Goal: Task Accomplishment & Management: Use online tool/utility

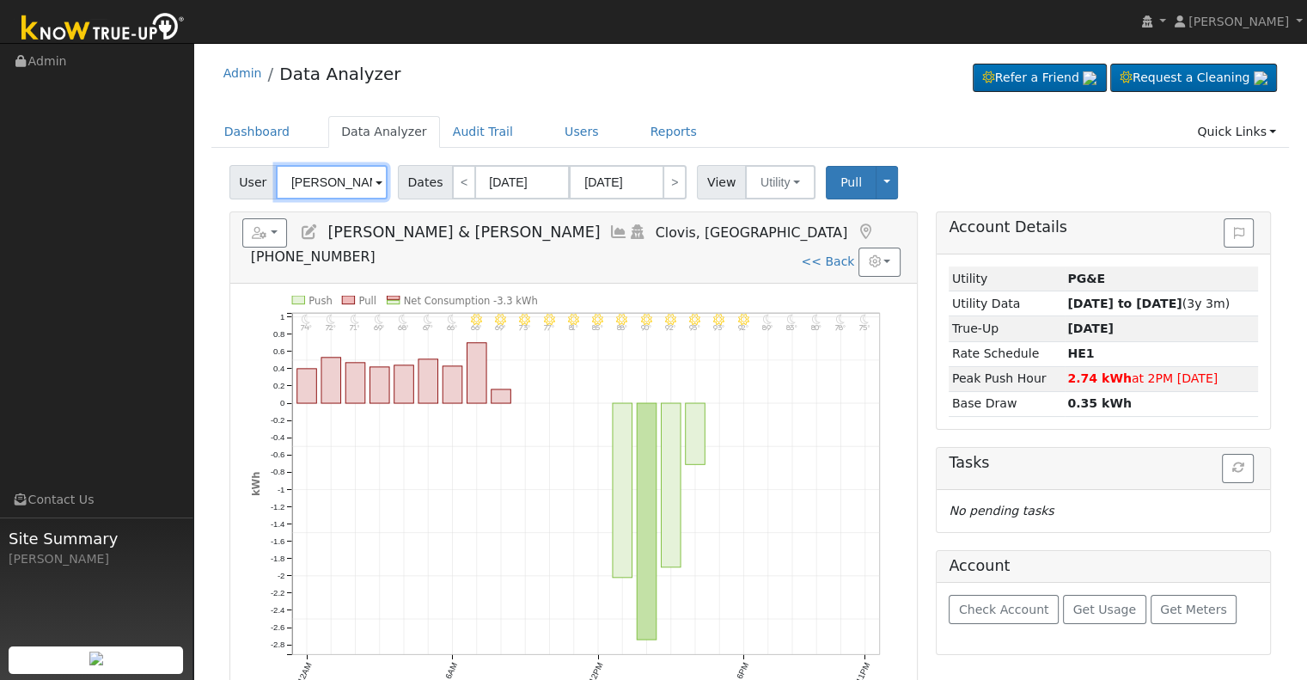
click at [320, 169] on input "[PERSON_NAME] & [PERSON_NAME]" at bounding box center [332, 182] width 112 height 34
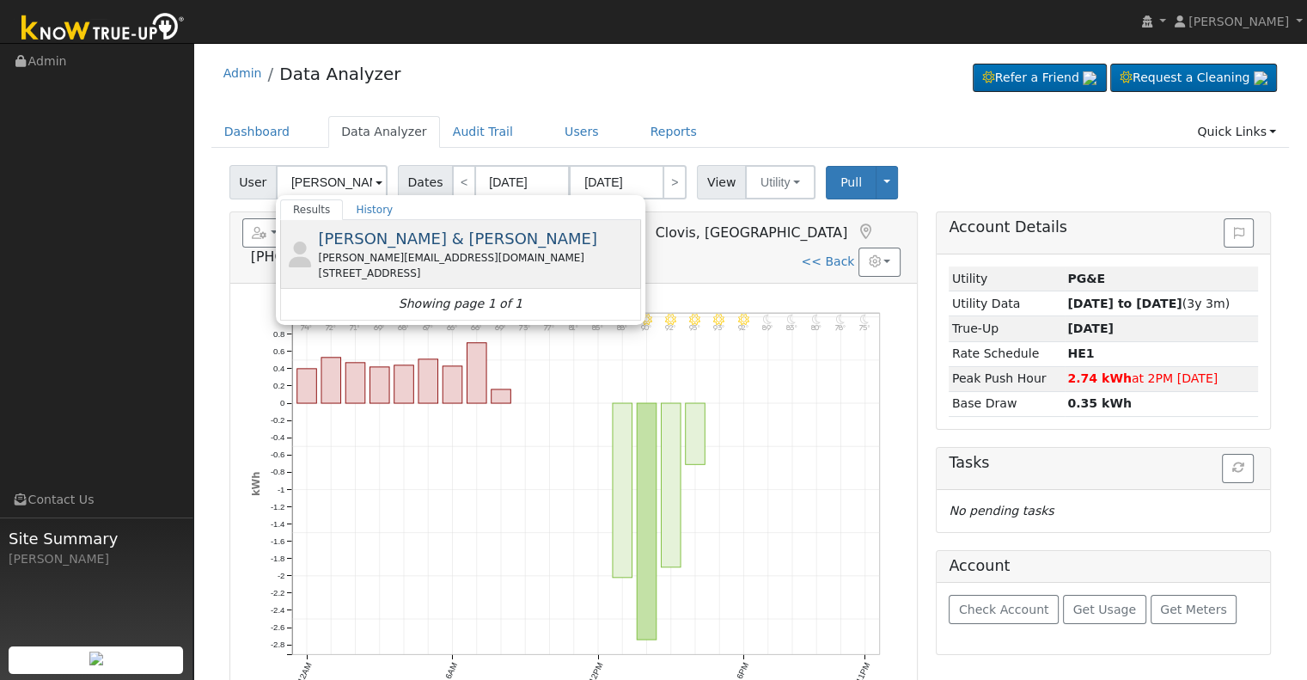
click at [437, 235] on span "[PERSON_NAME] & [PERSON_NAME]" at bounding box center [457, 238] width 279 height 18
type input "[PERSON_NAME] & [PERSON_NAME]"
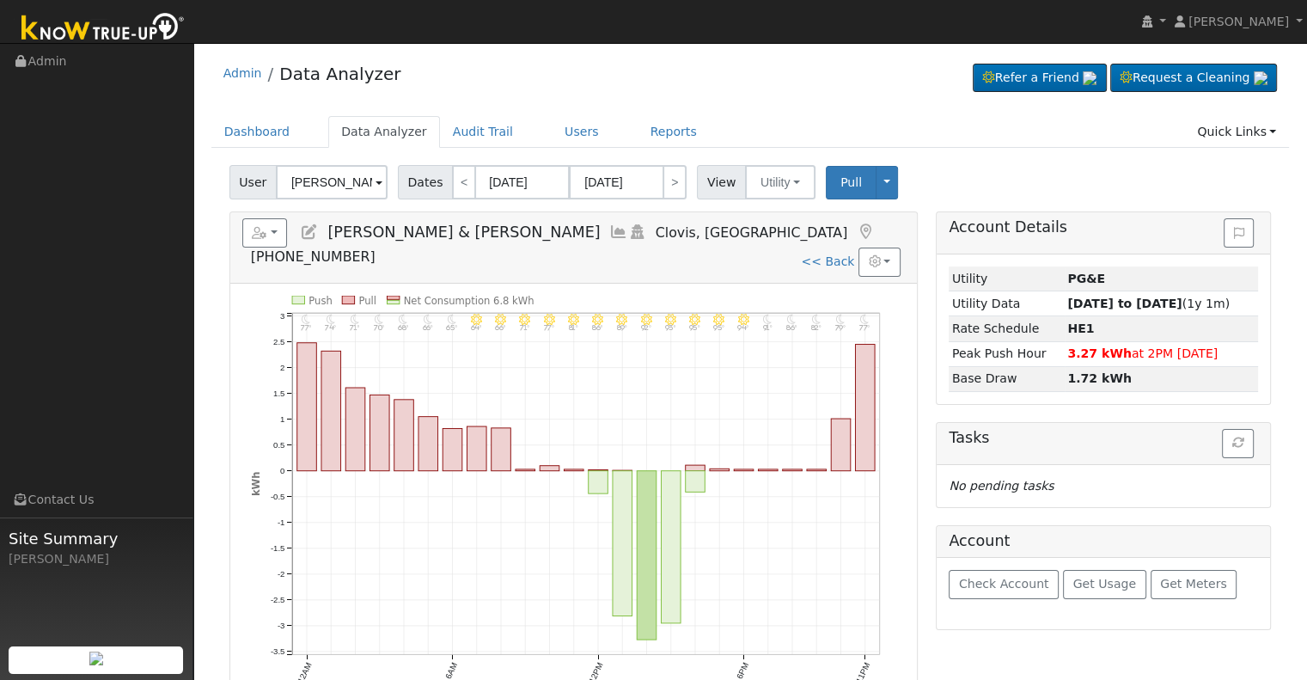
click at [609, 233] on icon at bounding box center [618, 231] width 19 height 15
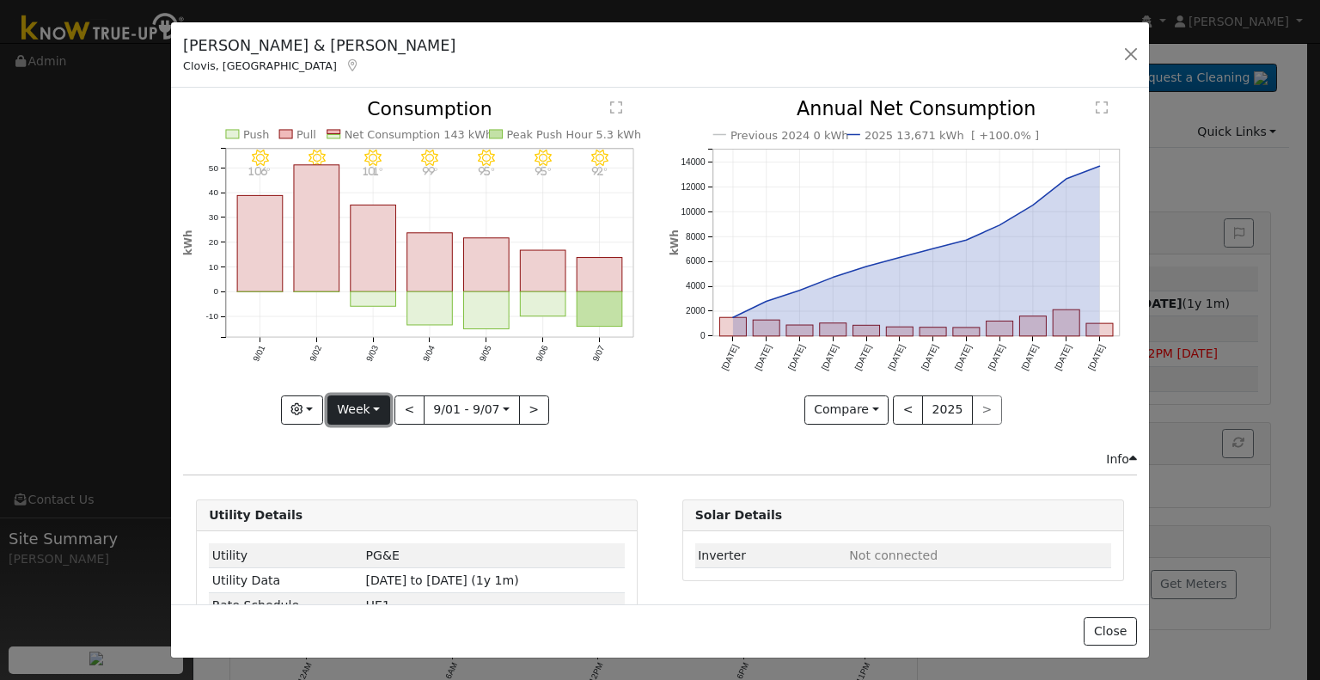
click at [366, 405] on button "Week" at bounding box center [358, 409] width 63 height 29
click at [403, 484] on link "Month" at bounding box center [387, 492] width 119 height 24
type input "[DATE]"
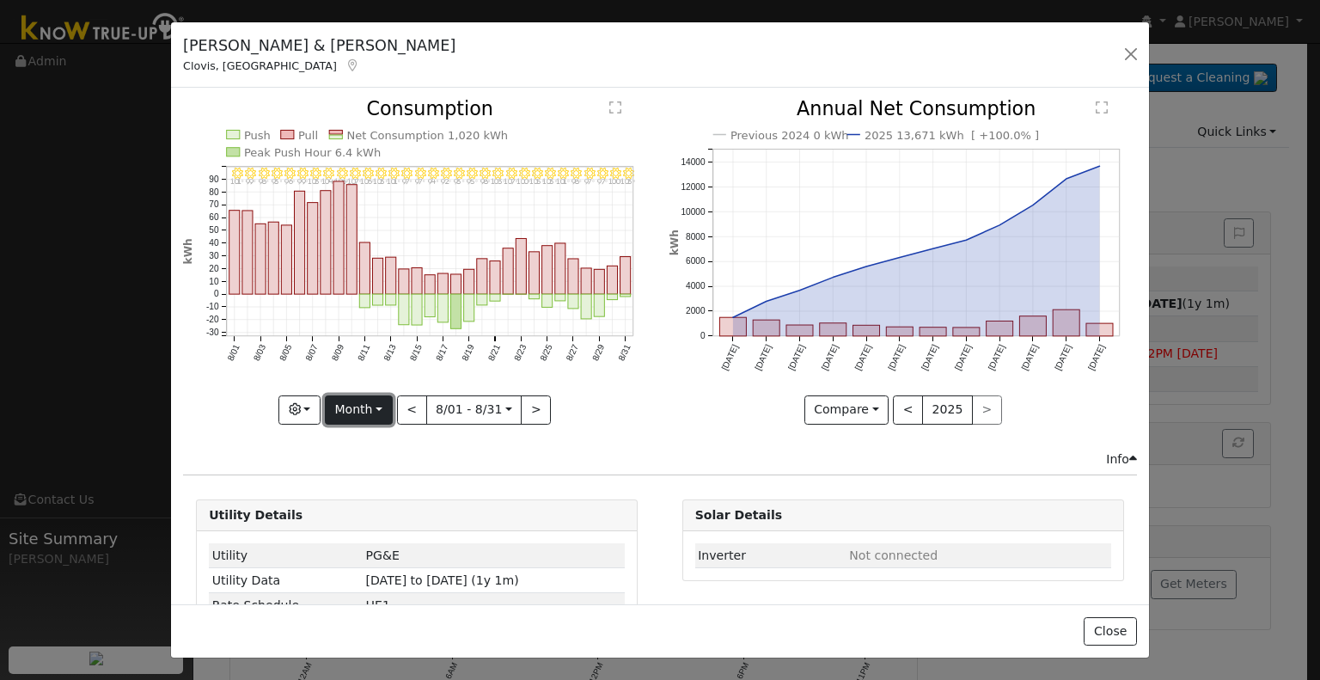
click at [381, 404] on button "Month" at bounding box center [359, 409] width 68 height 29
click at [382, 534] on link "Custom" at bounding box center [385, 541] width 119 height 24
select select "7"
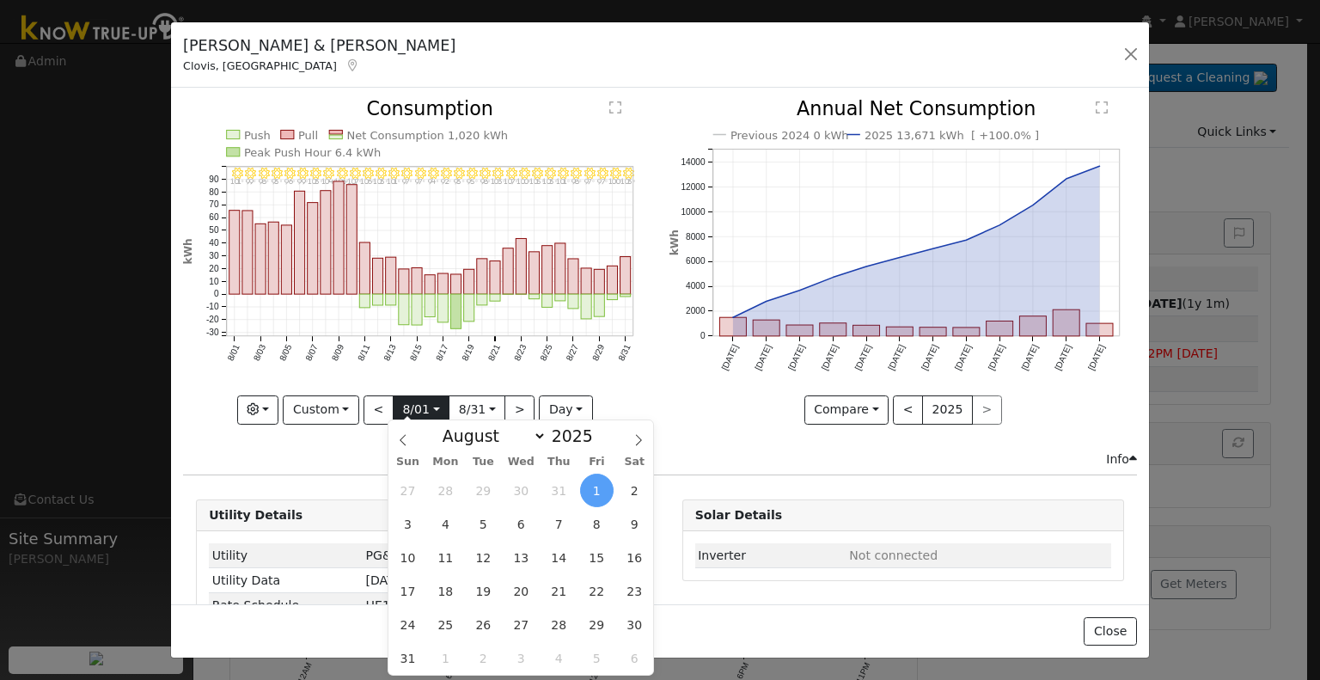
click at [424, 413] on input "[DATE]" at bounding box center [421, 410] width 55 height 28
click at [591, 566] on span "15" at bounding box center [597, 558] width 34 height 34
type input "[DATE]"
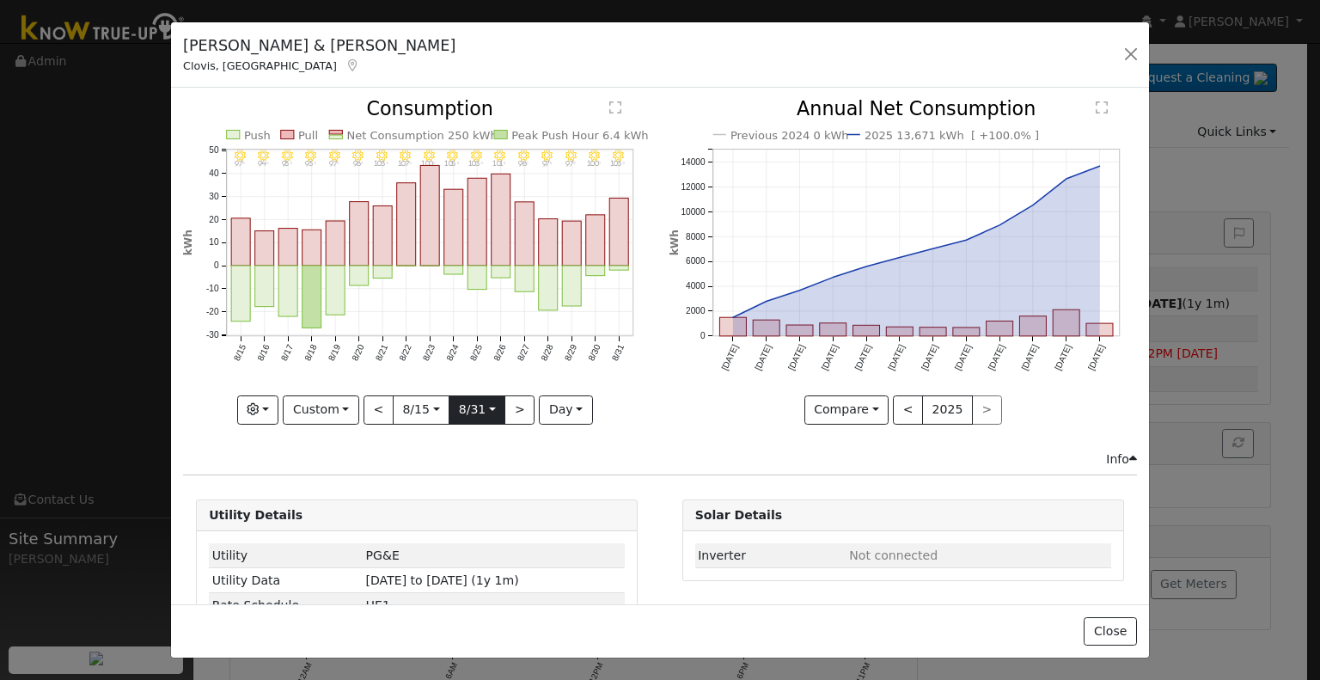
click at [481, 404] on input "[DATE]" at bounding box center [477, 410] width 55 height 28
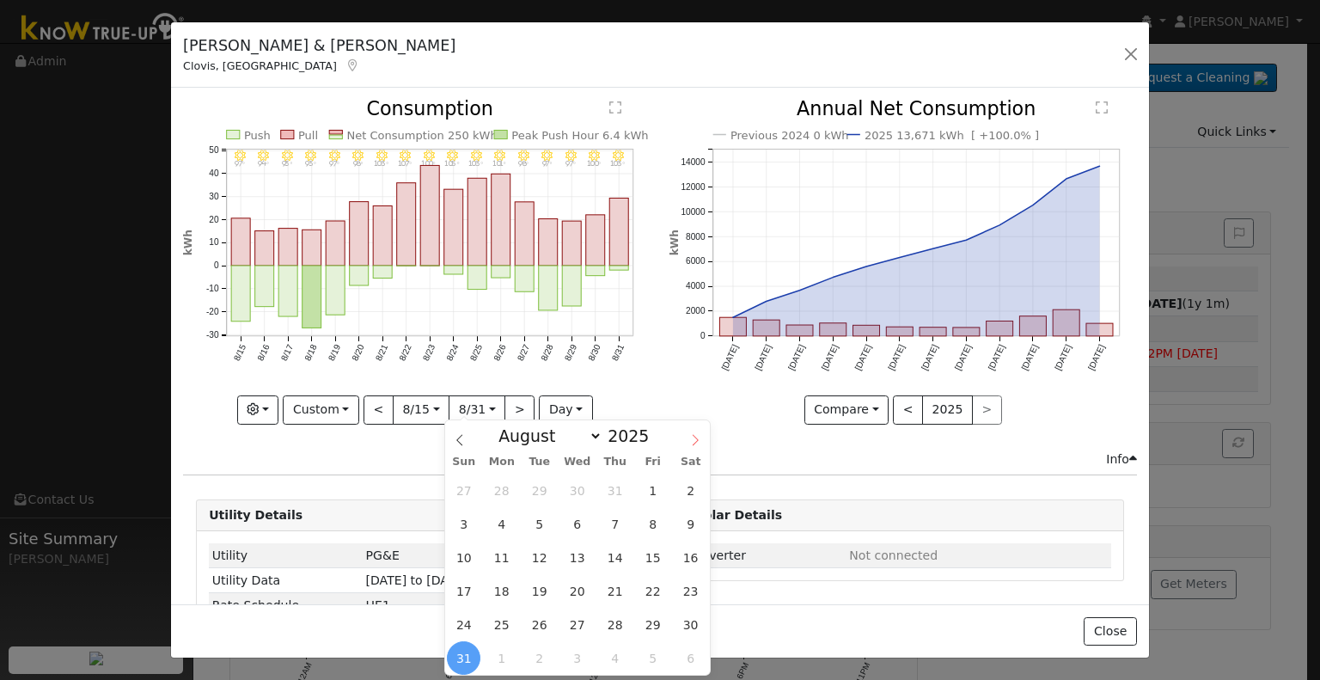
click at [694, 447] on span at bounding box center [695, 434] width 29 height 29
select select "8"
click at [541, 516] on span "9" at bounding box center [540, 524] width 34 height 34
type input "[DATE]"
